Goal: Browse casually: Explore the website without a specific task or goal

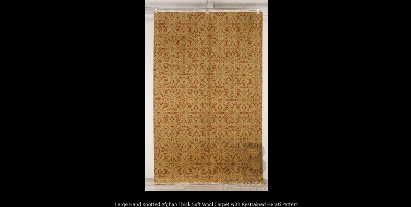
scroll to position [93, 0]
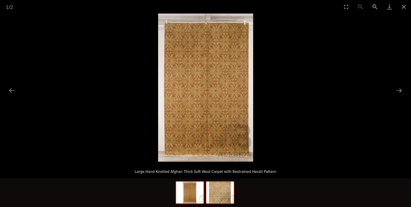
click at [215, 195] on img at bounding box center [220, 192] width 28 height 22
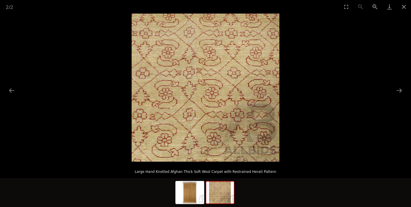
click at [186, 174] on p "Large Hand Knotted Afghan Thick Soft Wool Carpet with Restrained Herati Pattern" at bounding box center [206, 170] width 388 height 9
click at [193, 189] on img at bounding box center [190, 192] width 28 height 22
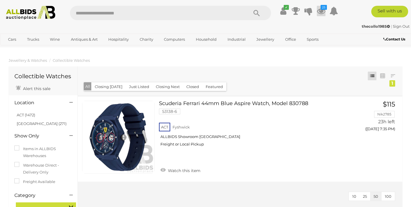
click at [322, 13] on icon at bounding box center [321, 11] width 9 height 10
click at [321, 12] on icon at bounding box center [321, 11] width 9 height 10
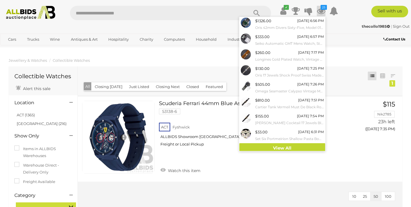
scroll to position [50, 0]
